Goal: Task Accomplishment & Management: Manage account settings

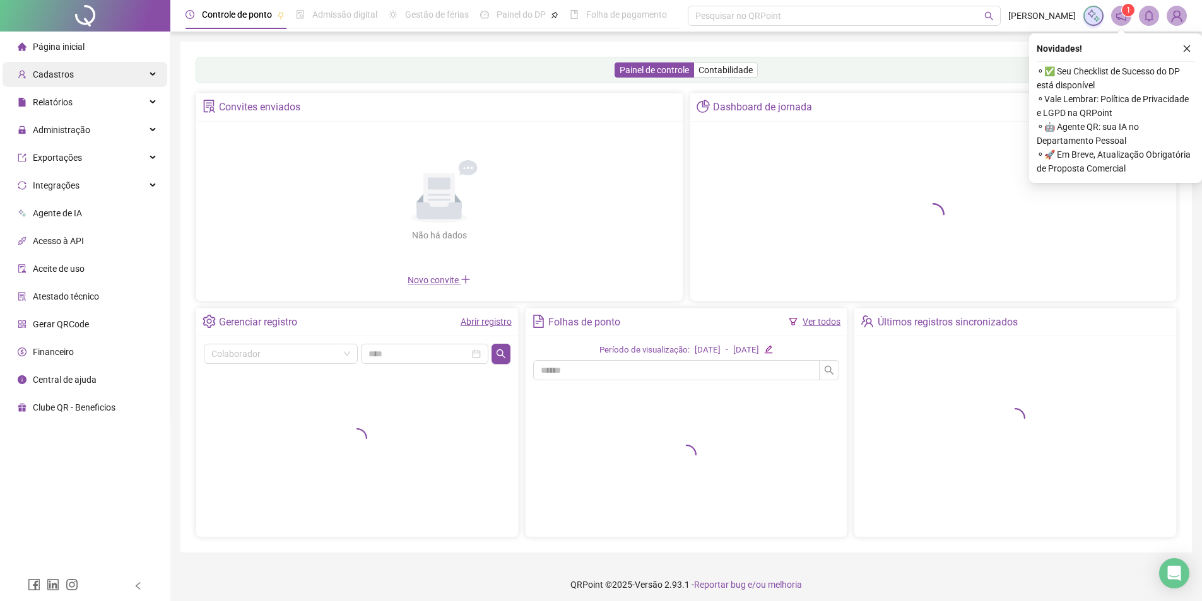
click at [71, 77] on span "Cadastros" at bounding box center [53, 74] width 41 height 10
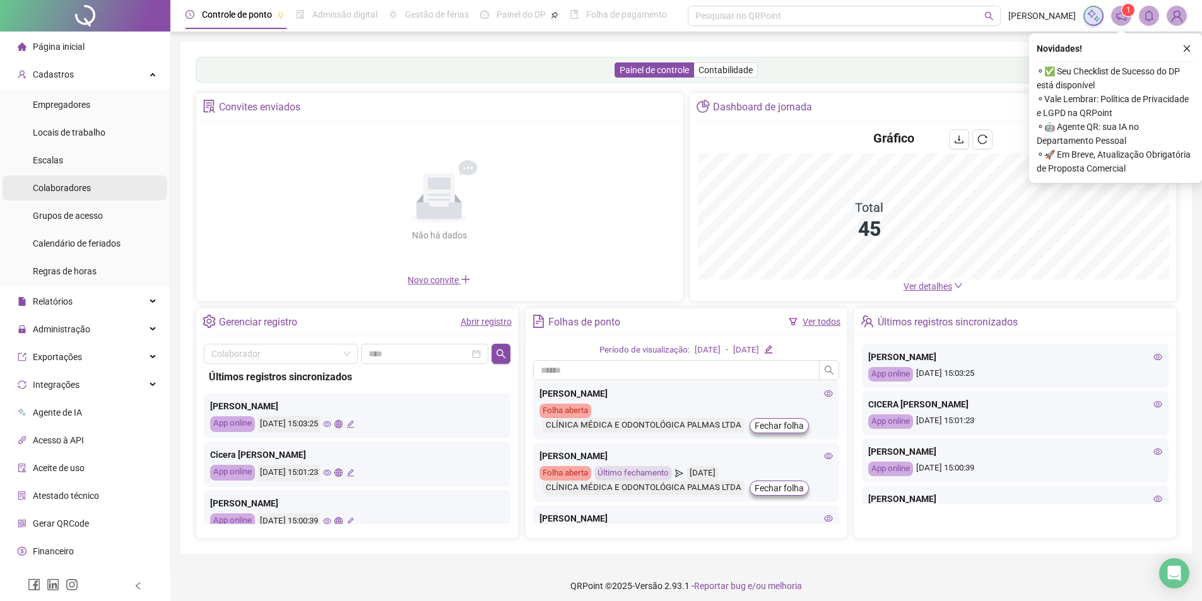
click at [90, 189] on span "Colaboradores" at bounding box center [62, 188] width 58 height 10
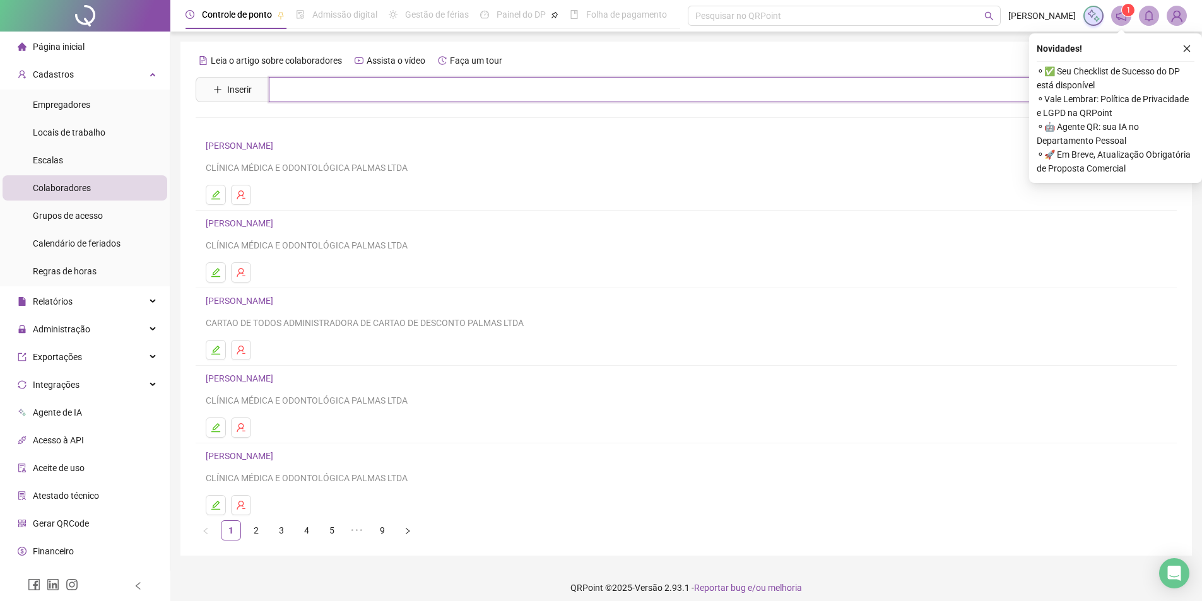
click at [379, 91] on input "text" at bounding box center [695, 89] width 853 height 25
click at [221, 428] on button "button" at bounding box center [216, 428] width 20 height 20
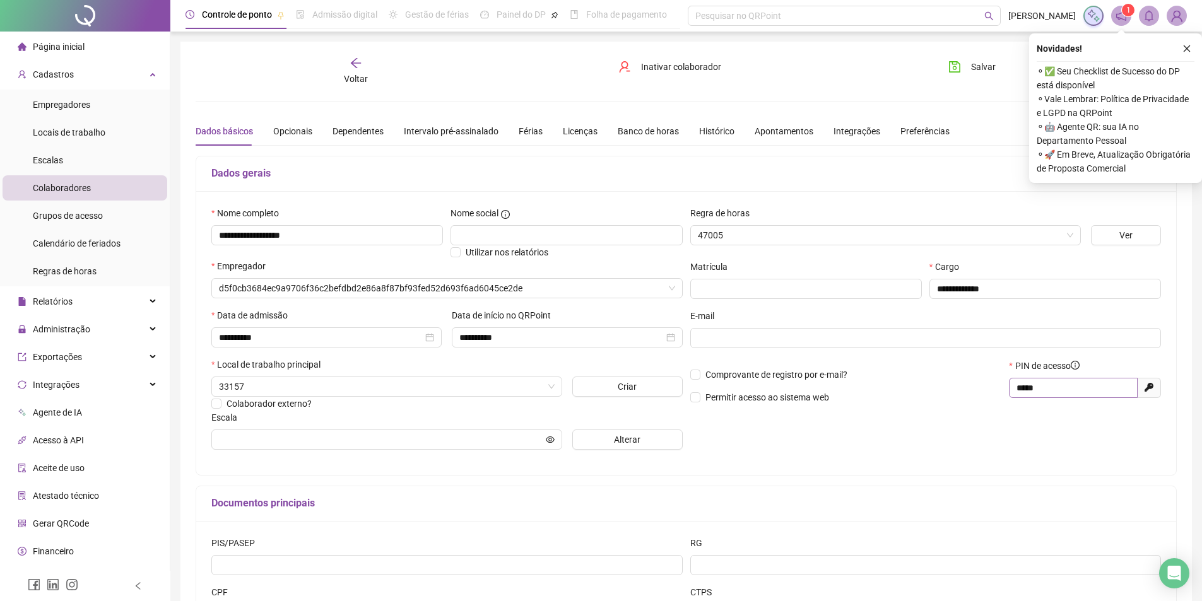
type input "**********"
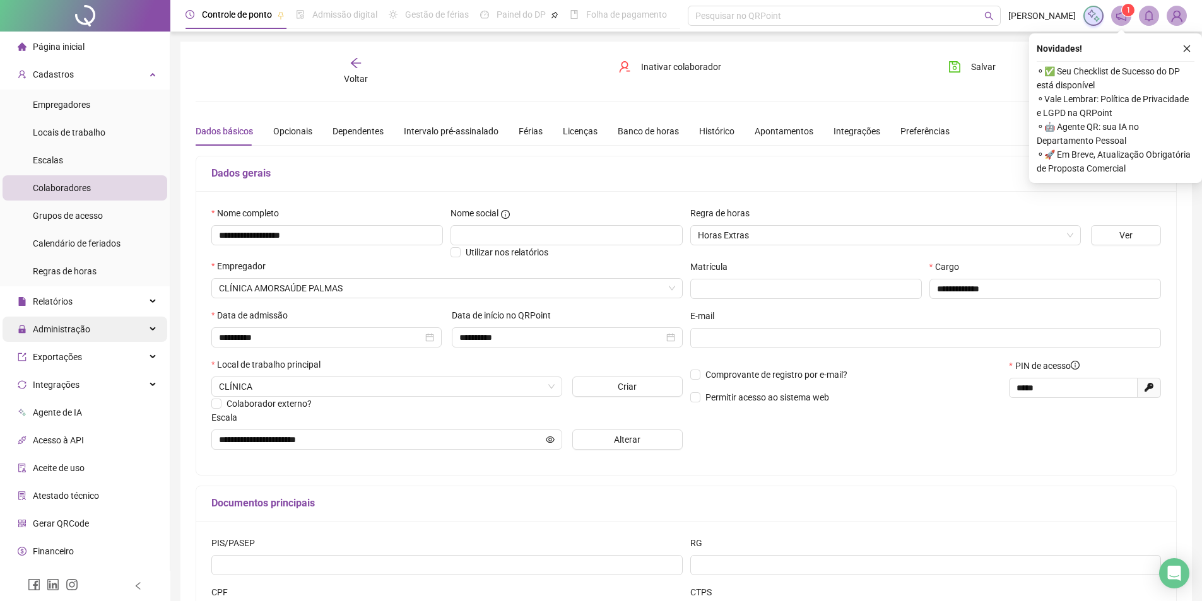
click at [97, 325] on div "Administração" at bounding box center [85, 329] width 165 height 25
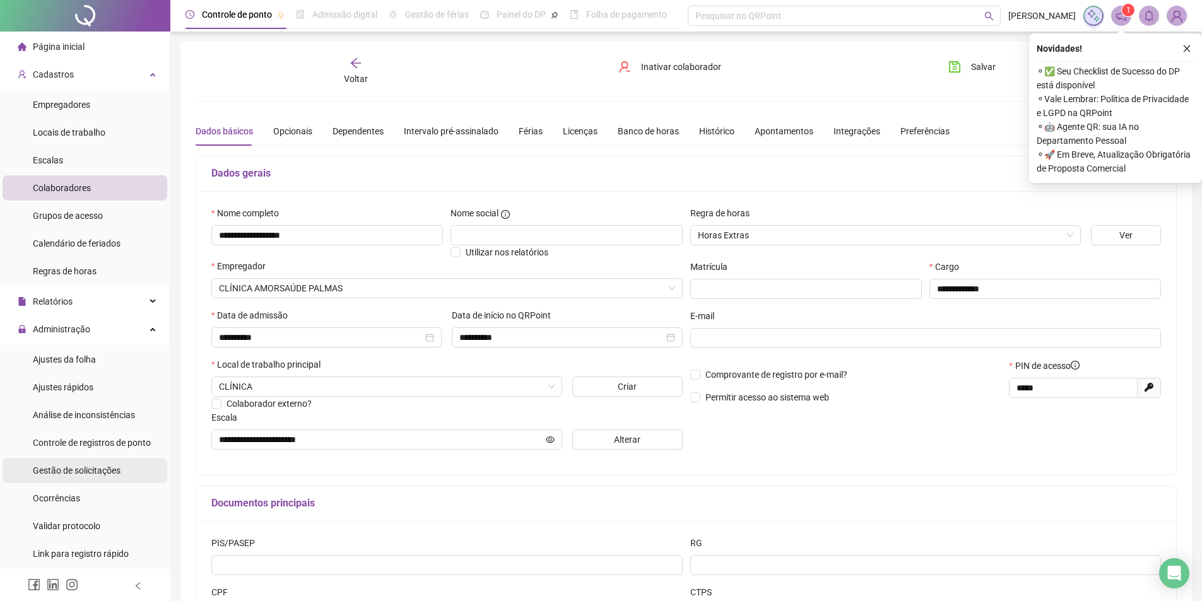
click at [111, 466] on span "Gestão de solicitações" at bounding box center [77, 471] width 88 height 10
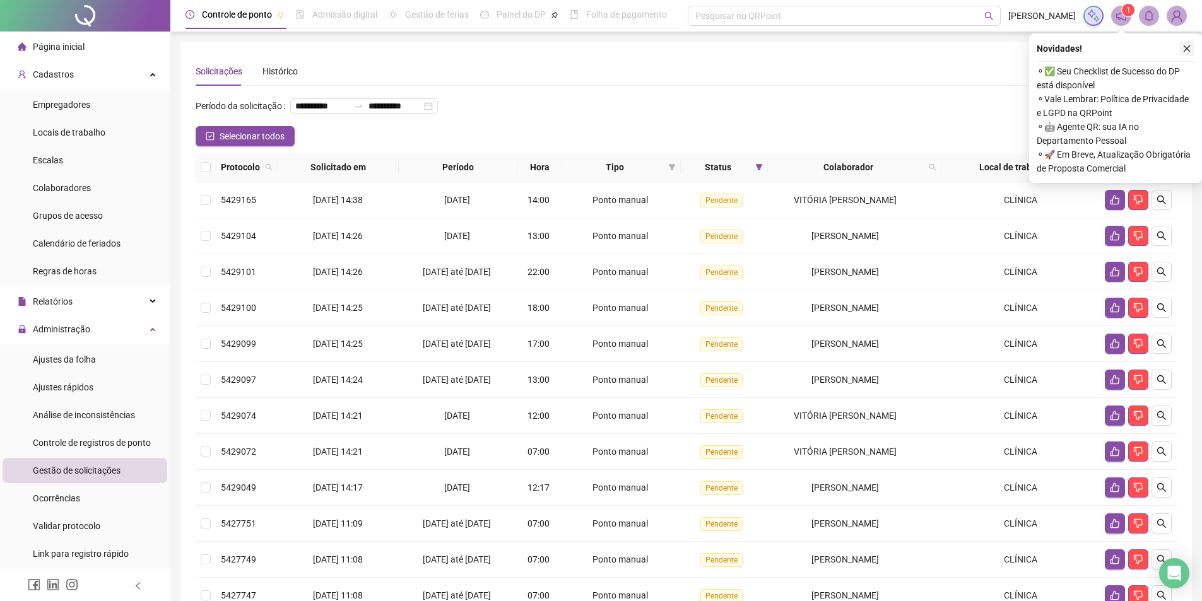
click at [1186, 48] on icon "close" at bounding box center [1186, 48] width 9 height 9
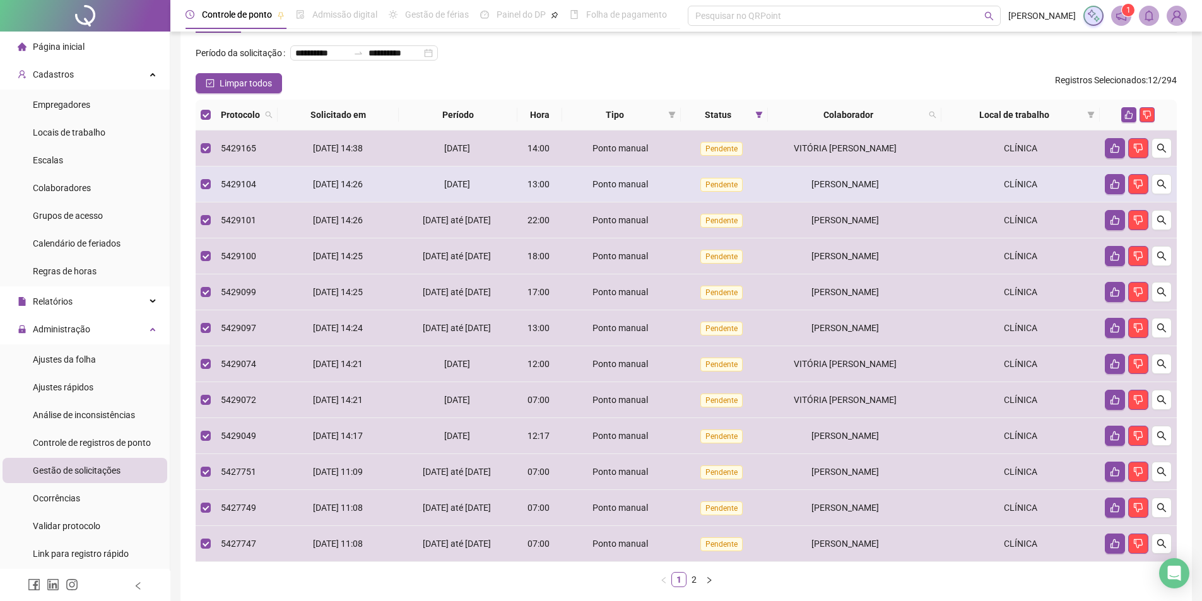
scroll to position [139, 0]
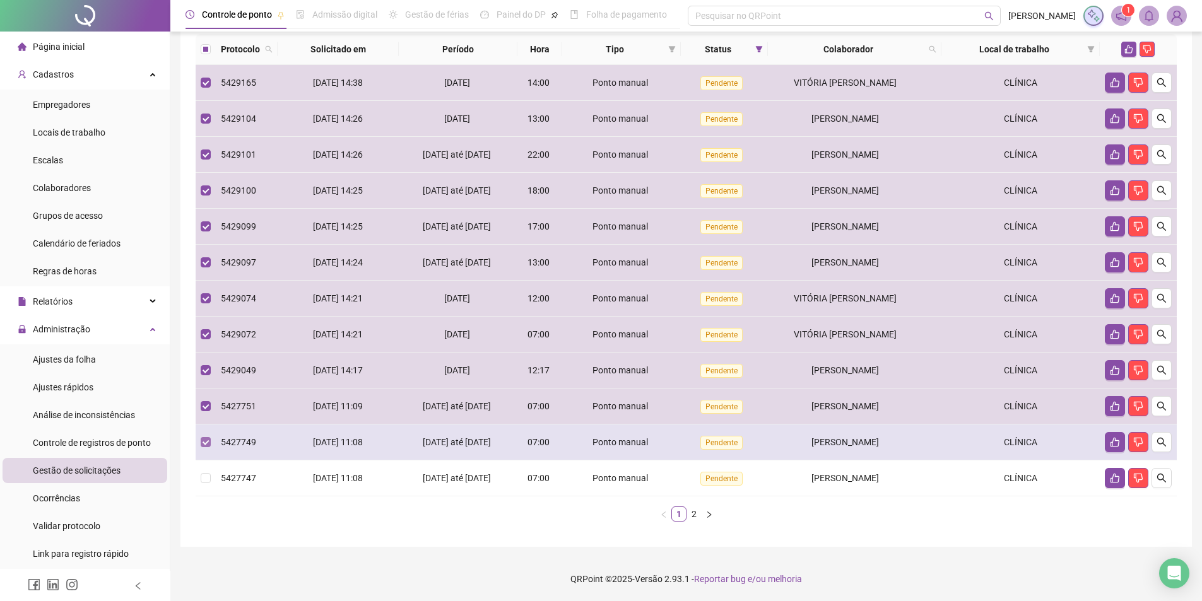
click at [207, 436] on label at bounding box center [206, 442] width 10 height 14
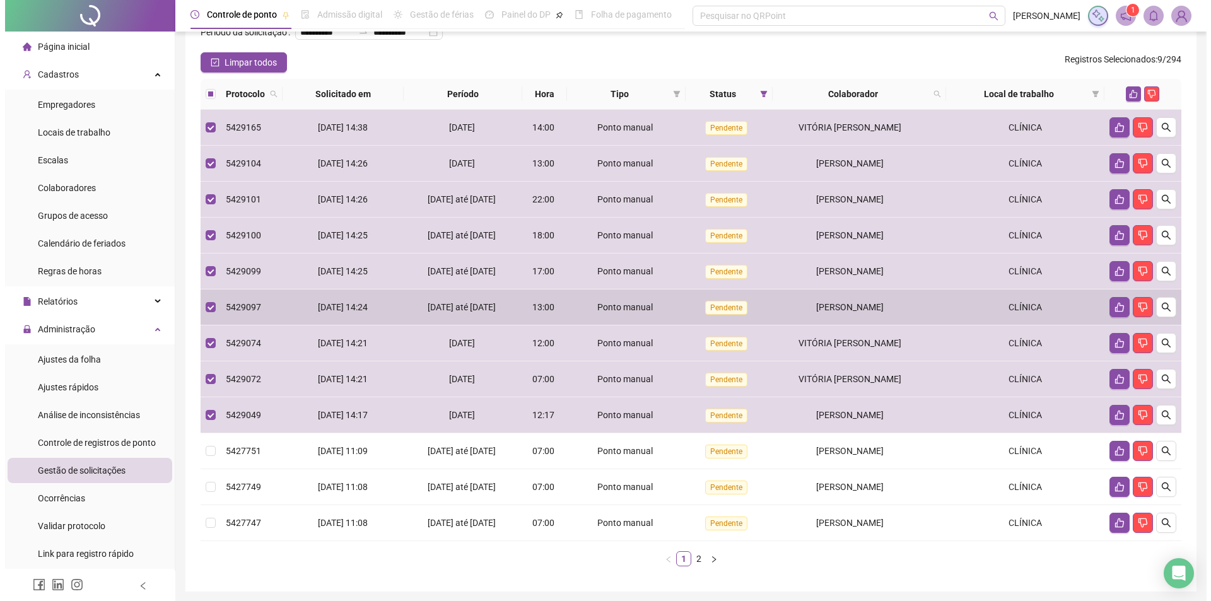
scroll to position [0, 0]
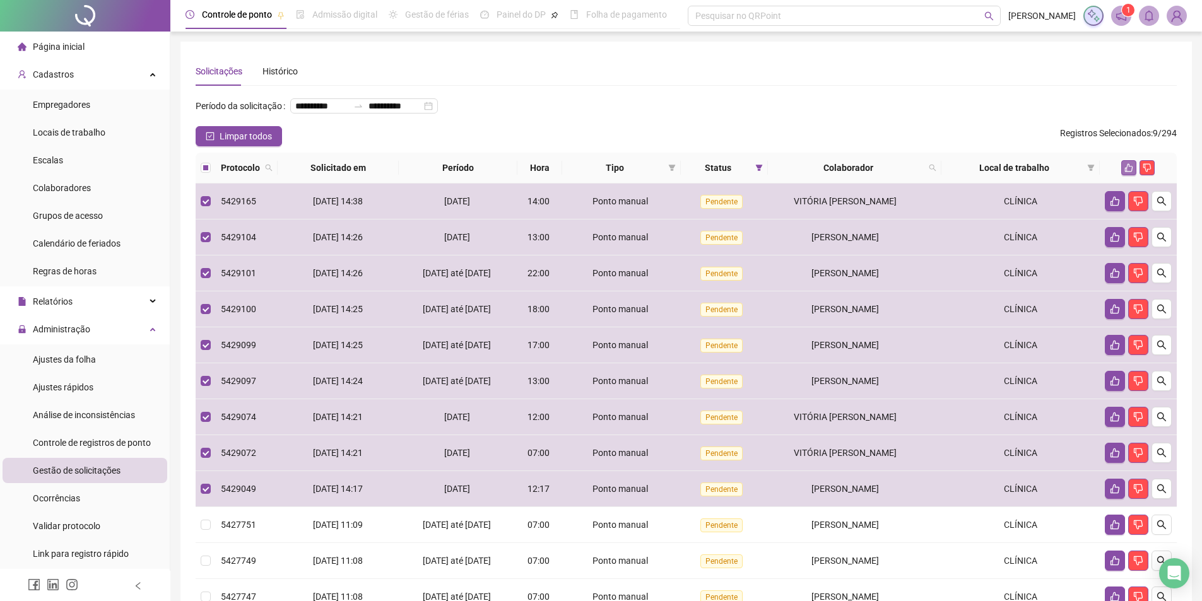
click at [1126, 172] on icon "like" at bounding box center [1128, 167] width 9 height 9
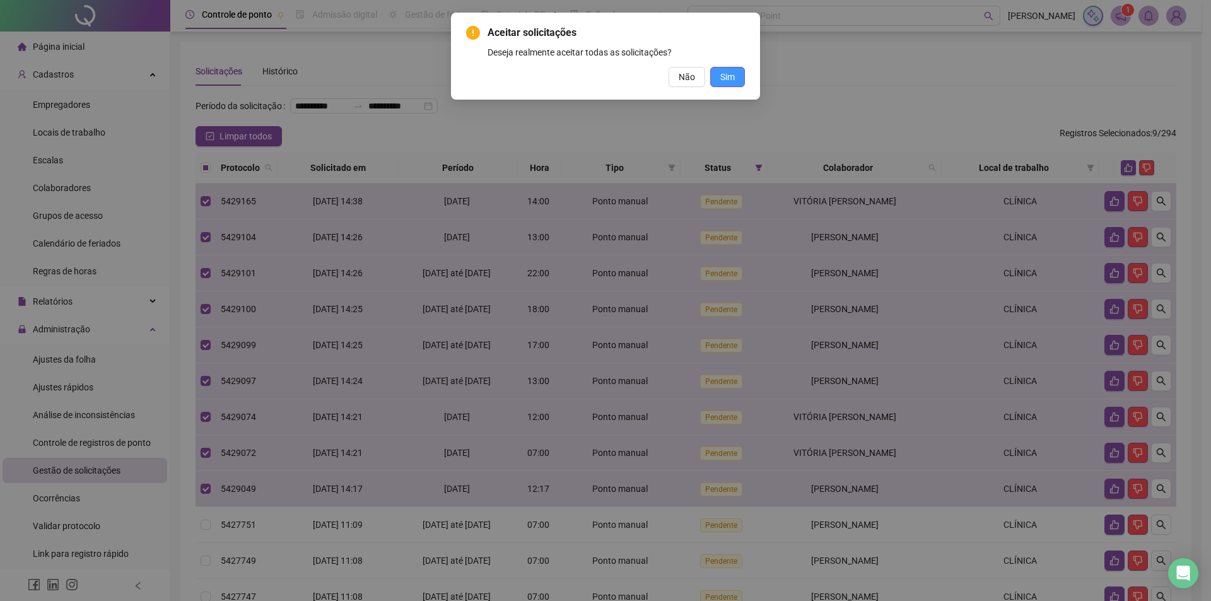
click at [731, 79] on span "Sim" at bounding box center [727, 77] width 15 height 14
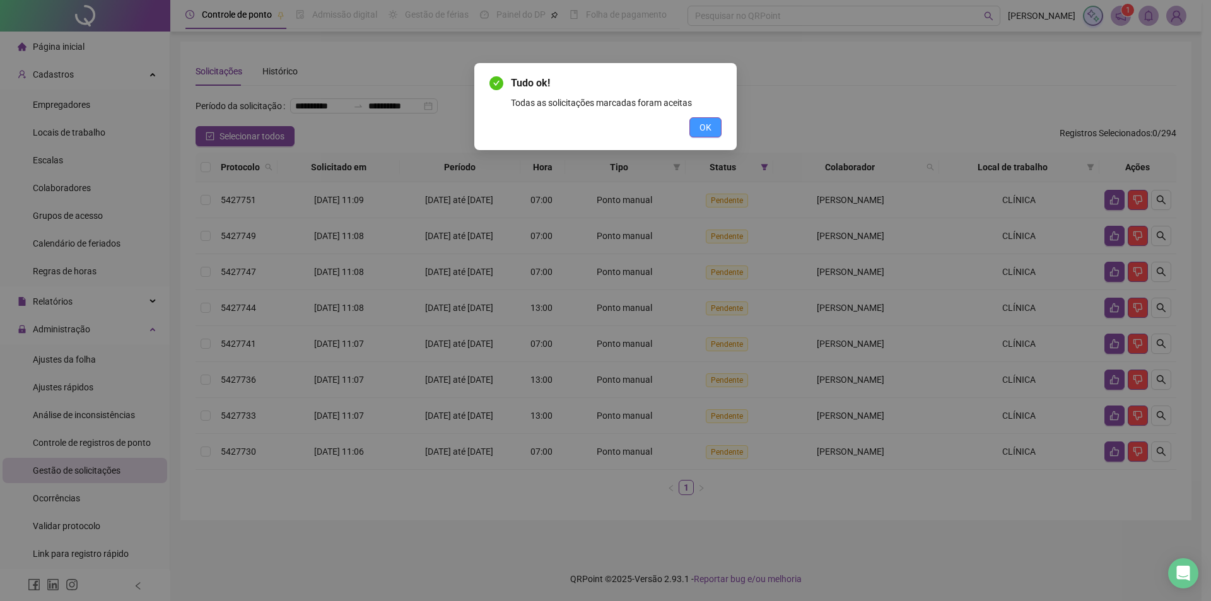
click at [710, 136] on button "OK" at bounding box center [705, 127] width 32 height 20
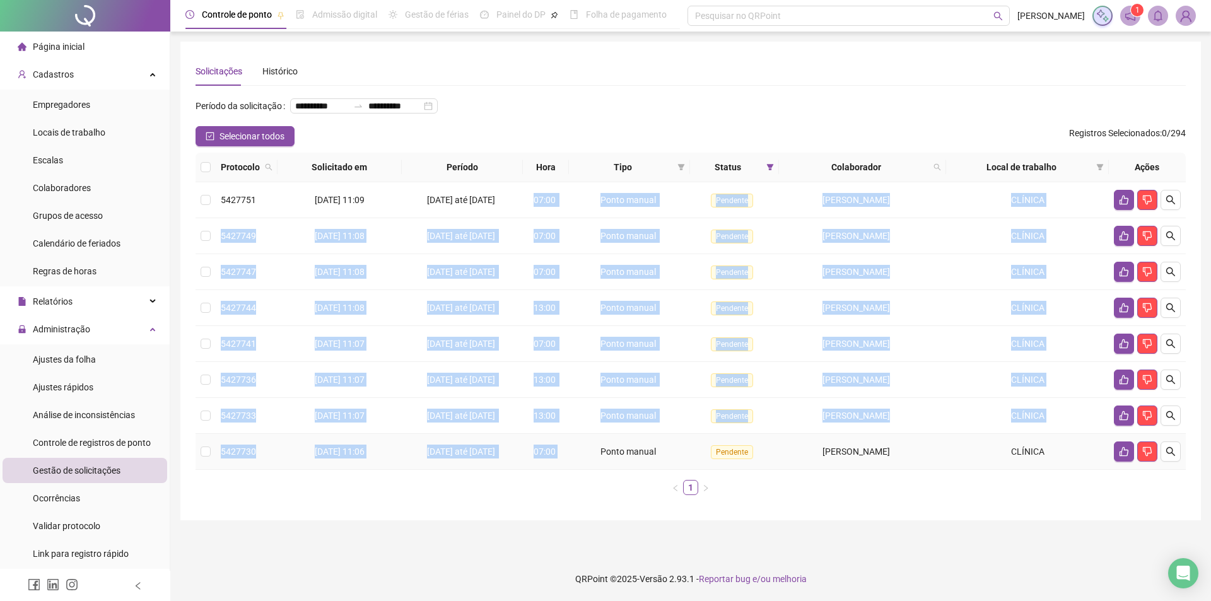
drag, startPoint x: 525, startPoint y: 204, endPoint x: 587, endPoint y: 476, distance: 278.2
click at [587, 470] on tbody "5427751 [DATE] 11:09 16/09/2025 até [DATE] 07:00 Ponto manual Pendente [PERSON_…" at bounding box center [691, 326] width 990 height 288
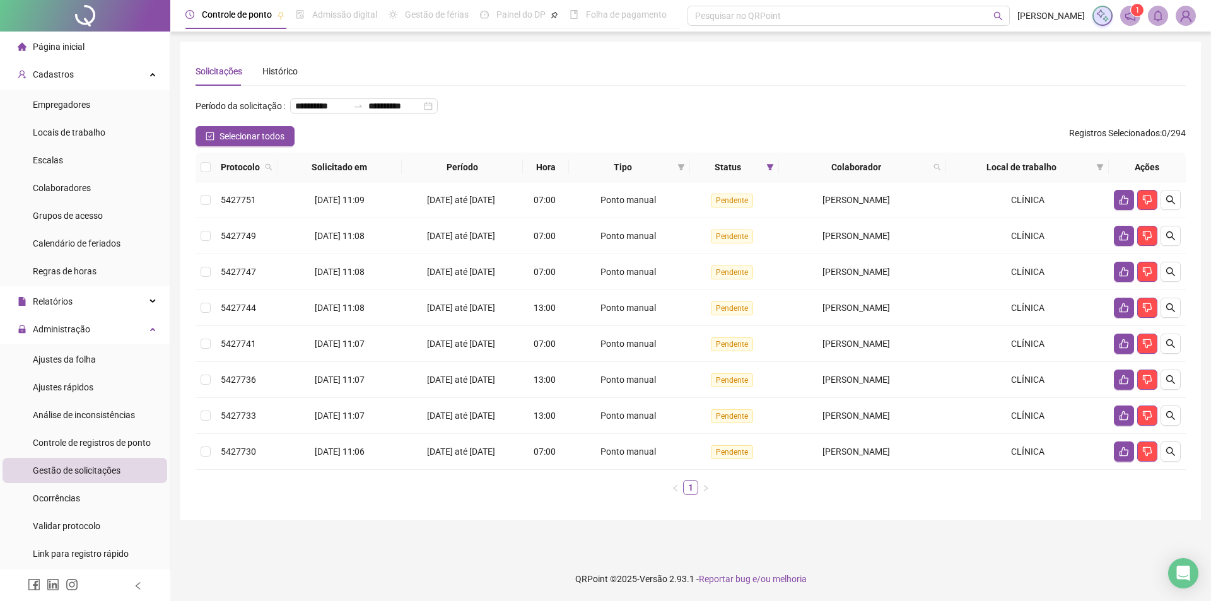
click at [445, 520] on div "**********" at bounding box center [690, 281] width 1021 height 479
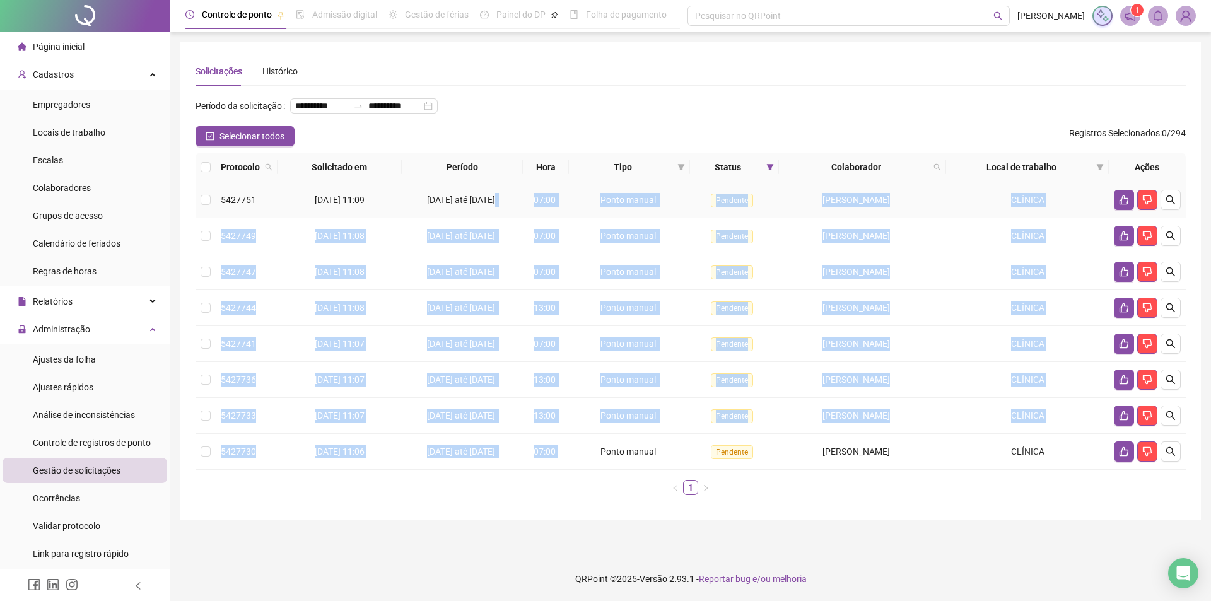
drag, startPoint x: 561, startPoint y: 483, endPoint x: 479, endPoint y: 225, distance: 270.7
click at [479, 225] on tbody "5427751 [DATE] 11:09 16/09/2025 até [DATE] 07:00 Ponto manual Pendente [PERSON_…" at bounding box center [691, 326] width 990 height 288
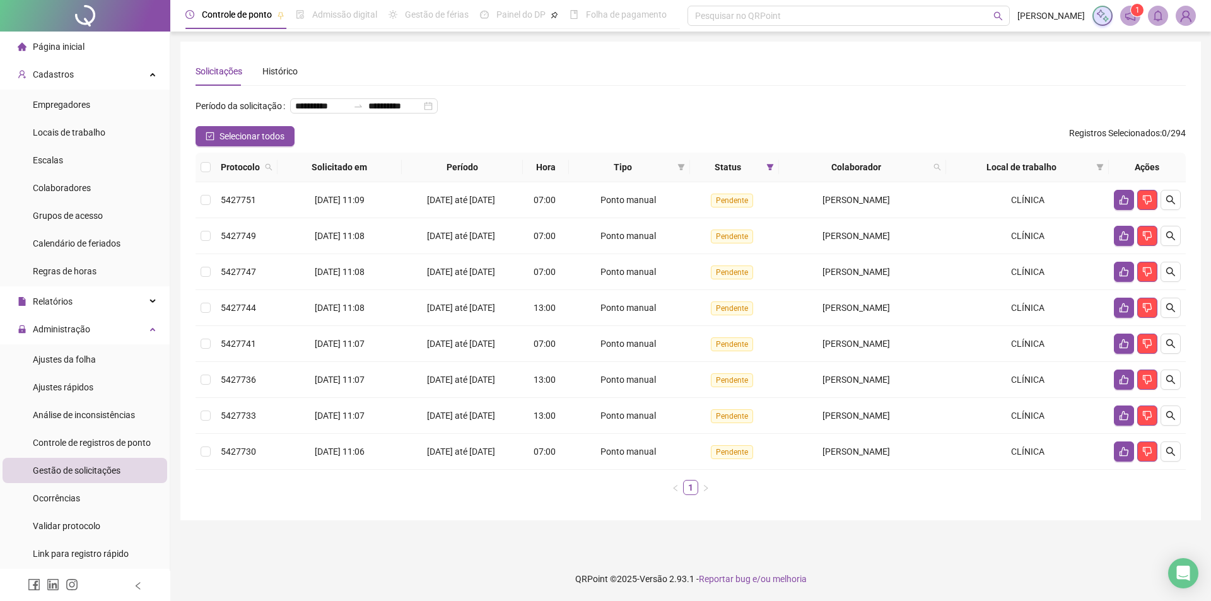
click at [495, 126] on div "**********" at bounding box center [691, 111] width 990 height 30
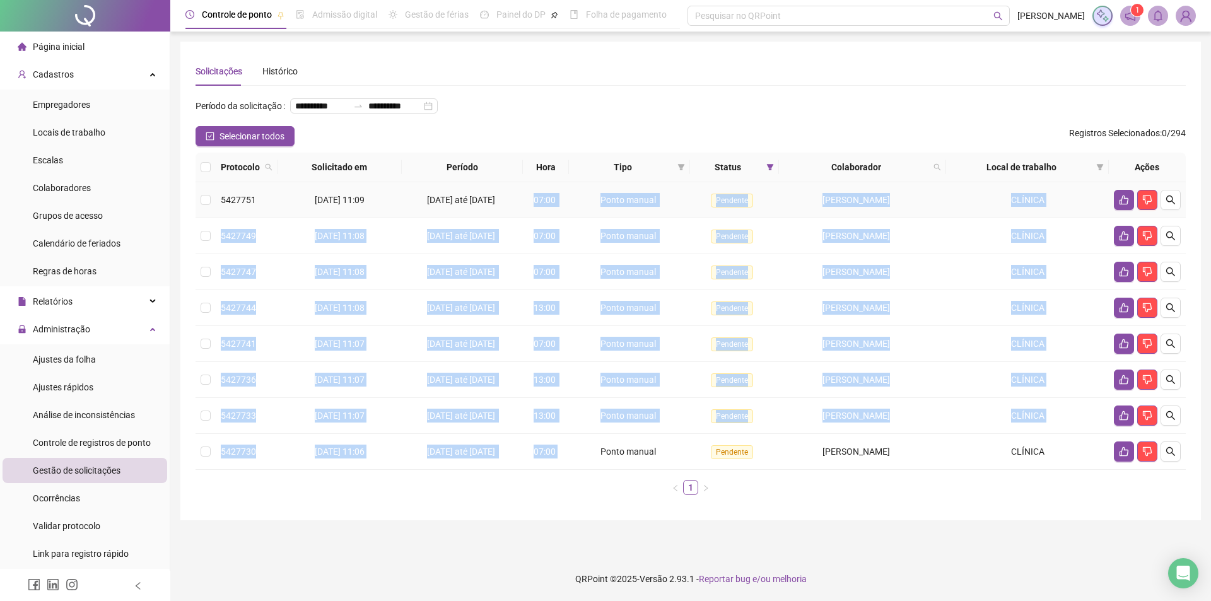
drag, startPoint x: 559, startPoint y: 479, endPoint x: 522, endPoint y: 222, distance: 259.4
click at [522, 222] on tbody "5427751 [DATE] 11:09 16/09/2025 até [DATE] 07:00 Ponto manual Pendente [PERSON_…" at bounding box center [691, 326] width 990 height 288
click at [582, 207] on div "Ponto manual" at bounding box center [630, 200] width 112 height 14
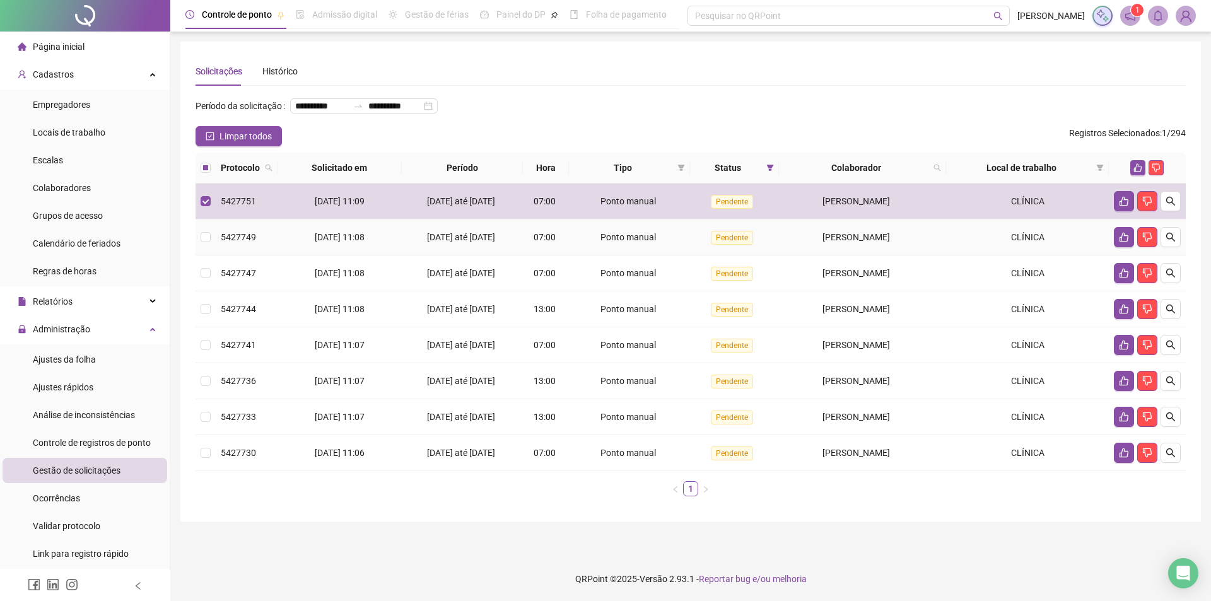
click at [563, 244] on div "07:00" at bounding box center [545, 237] width 35 height 14
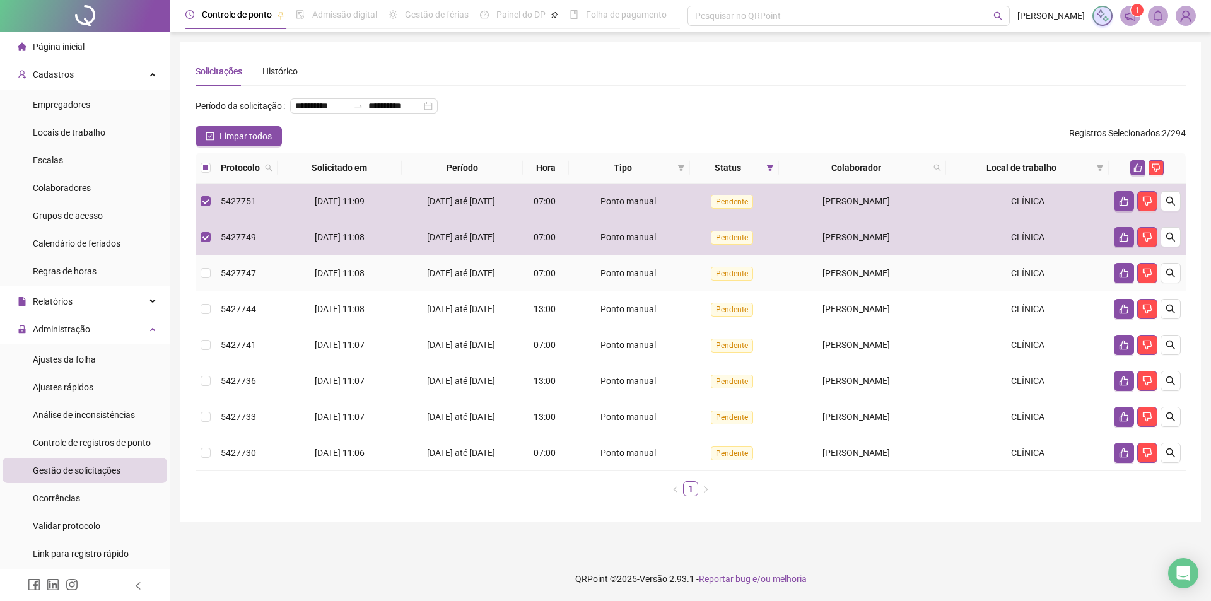
click at [568, 291] on td "07:00" at bounding box center [545, 273] width 45 height 36
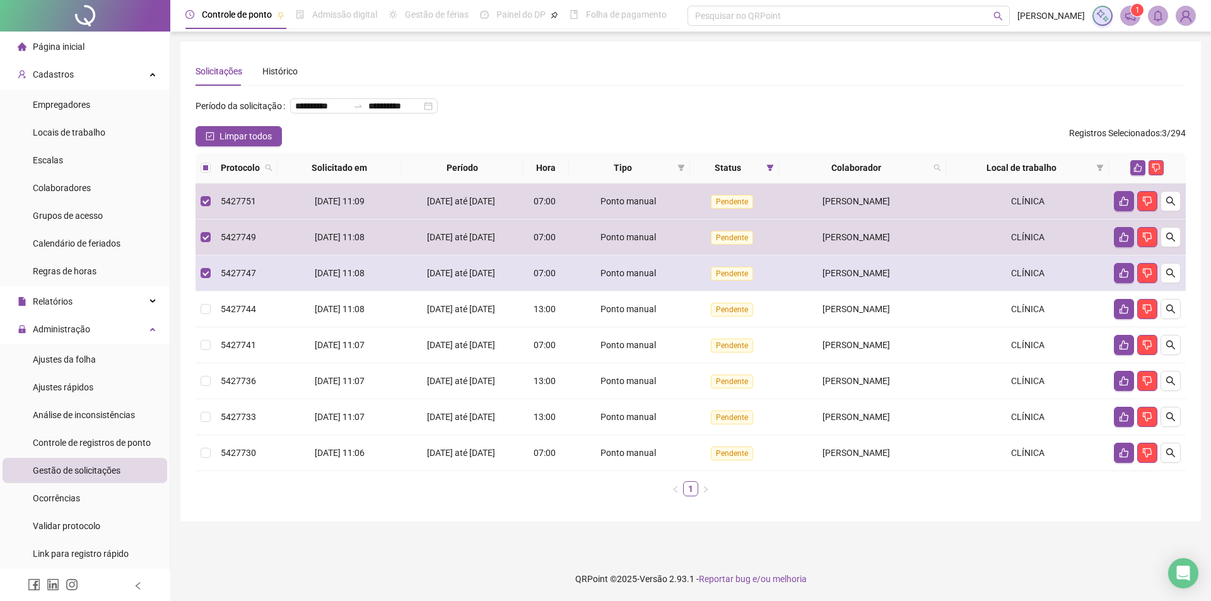
click at [568, 291] on td "07:00" at bounding box center [545, 273] width 45 height 36
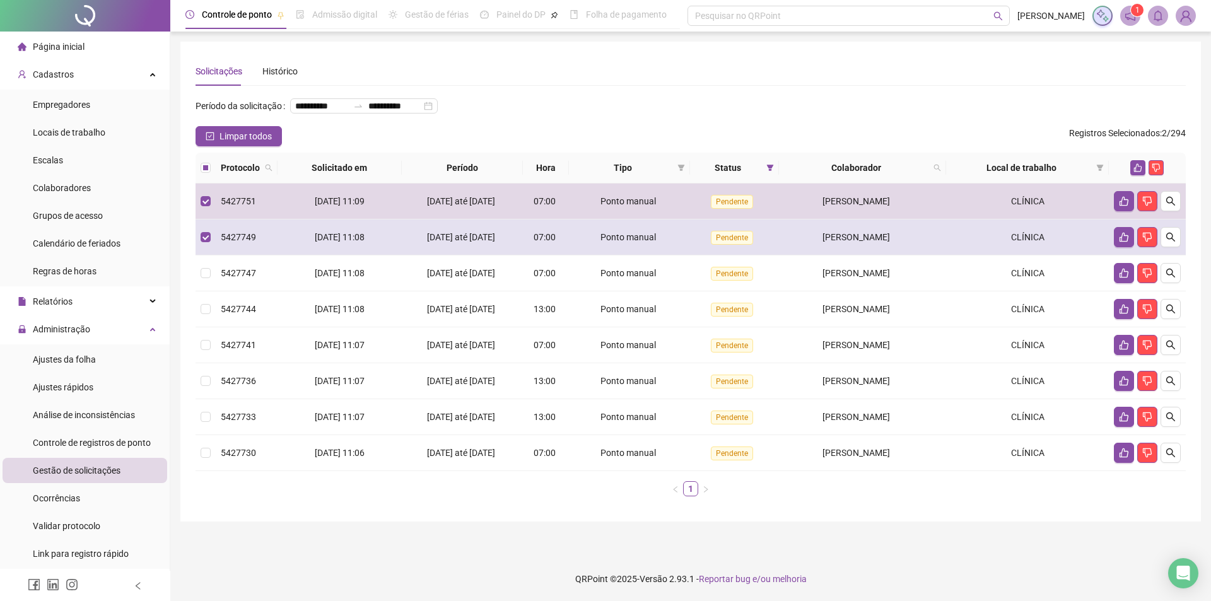
click at [572, 249] on td "Ponto manual" at bounding box center [630, 238] width 122 height 36
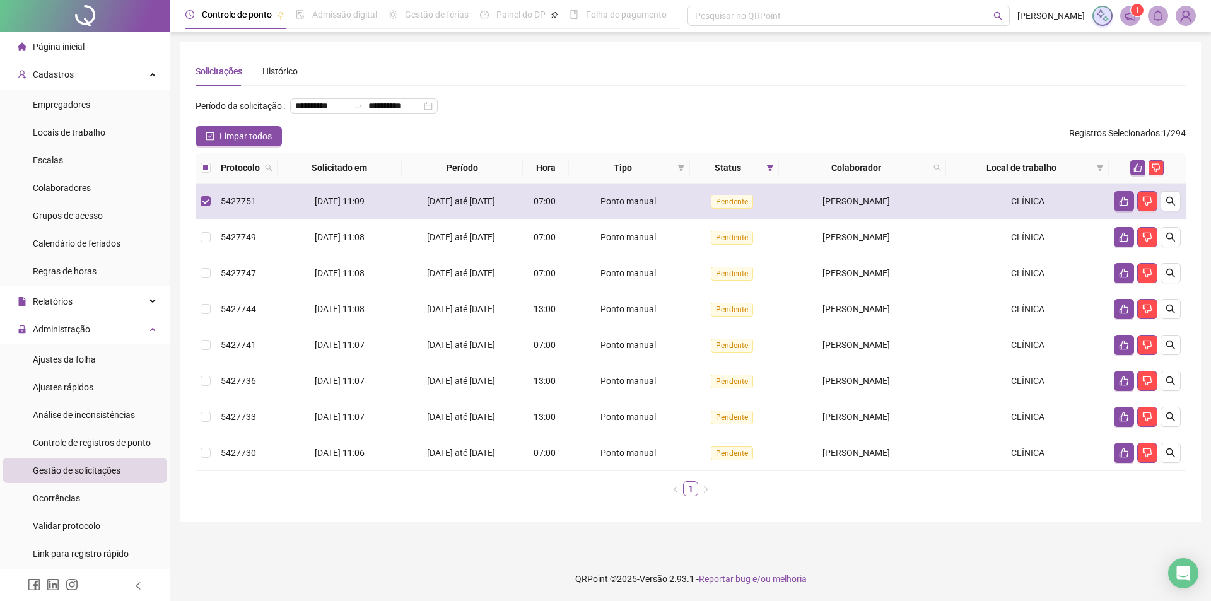
click at [574, 213] on td "Ponto manual" at bounding box center [630, 202] width 122 height 36
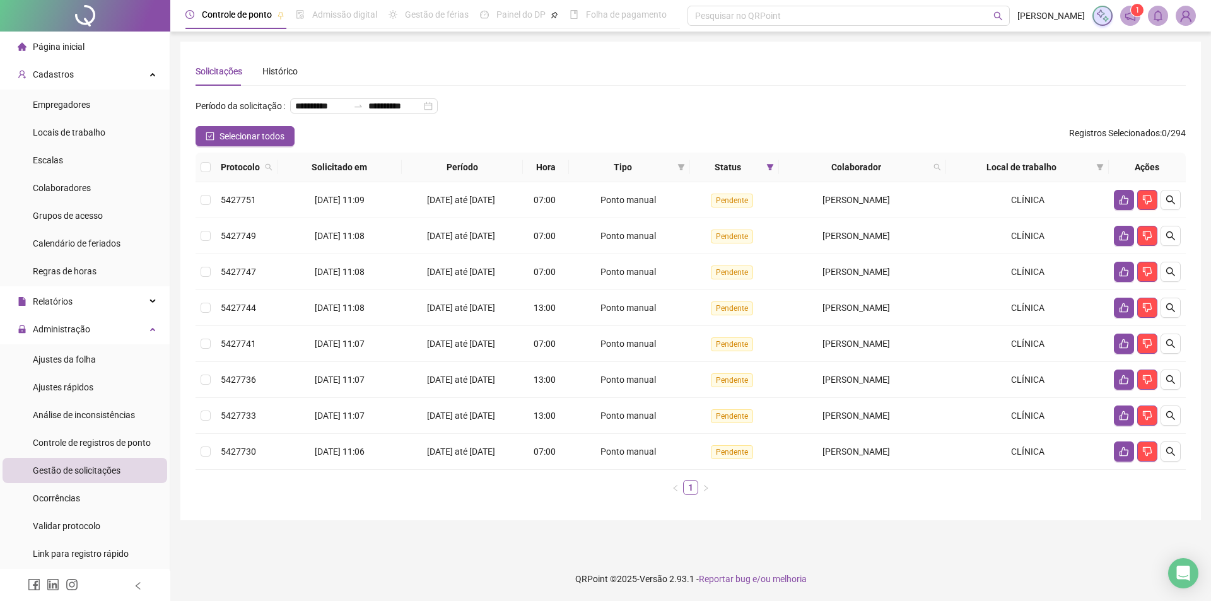
click at [594, 146] on div "Selecionar todos Registros Selecionados : 0 / 294" at bounding box center [691, 136] width 990 height 20
click at [1175, 205] on icon "search" at bounding box center [1171, 200] width 10 height 10
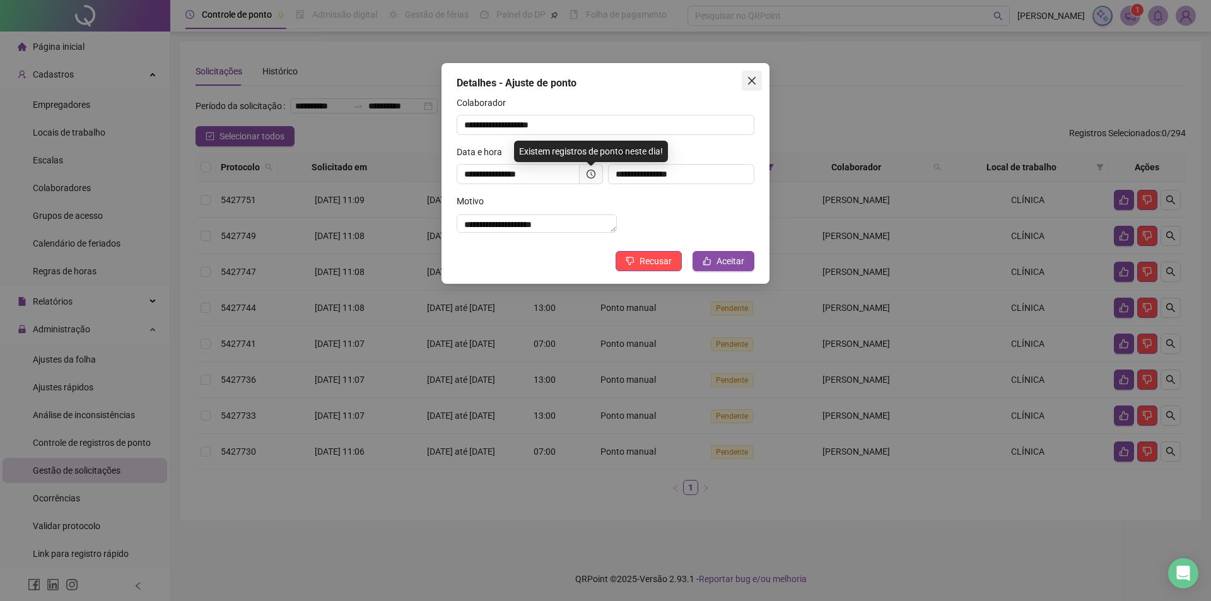
click at [753, 75] on button "Close" at bounding box center [752, 81] width 20 height 20
